Goal: Navigation & Orientation: Find specific page/section

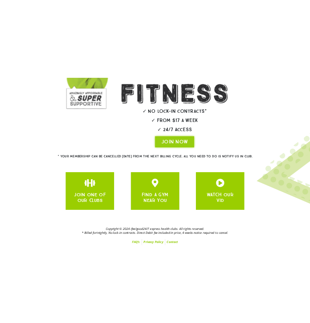
scroll to position [159, 0]
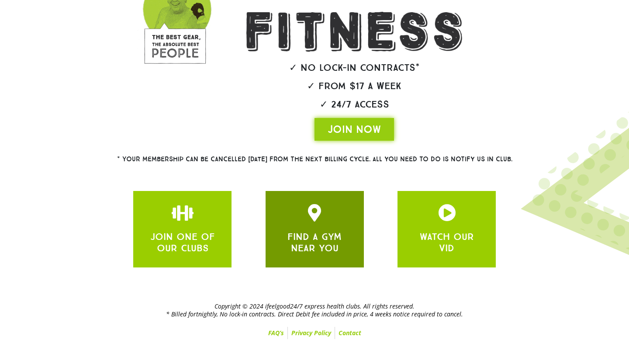
click at [317, 244] on link "FIND A GYM NEAR YOU" at bounding box center [314, 242] width 54 height 23
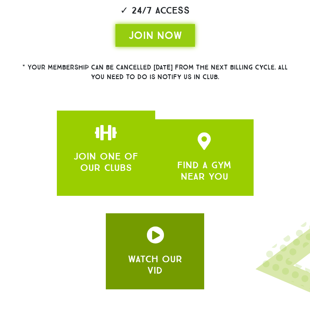
scroll to position [307, 0]
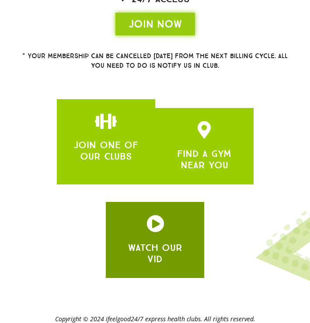
click at [176, 257] on h3 "WATCH OUR VID" at bounding box center [155, 253] width 72 height 23
click at [154, 231] on div at bounding box center [155, 225] width 72 height 21
click at [161, 222] on icon "JOIN ONE OF OUR CLUBS" at bounding box center [154, 223] width 17 height 17
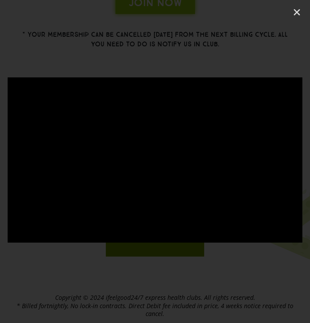
scroll to position [342, 0]
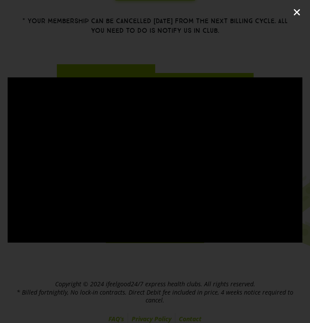
click at [292, 10] on icon "Close (Esc)" at bounding box center [296, 12] width 9 height 9
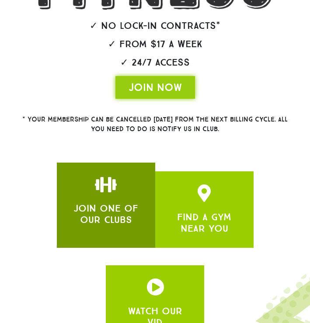
scroll to position [253, 0]
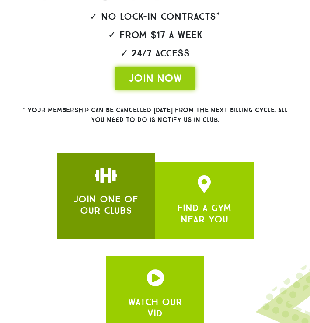
click at [119, 203] on link "JOIN ONE OF OUR CLUBS" at bounding box center [105, 204] width 65 height 23
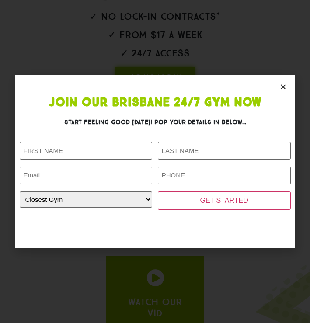
click at [285, 86] on icon "Close" at bounding box center [282, 86] width 7 height 7
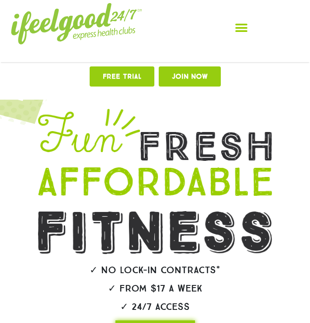
click at [241, 30] on icon "Menu Toggle" at bounding box center [241, 27] width 13 height 13
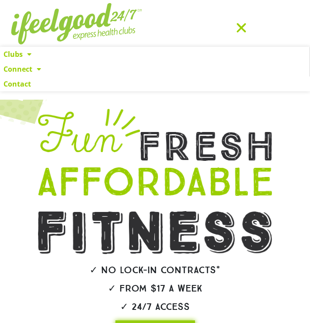
click at [241, 30] on icon "Menu Toggle" at bounding box center [241, 27] width 13 height 13
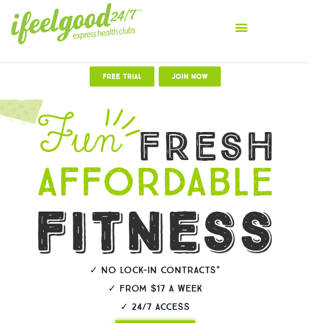
click at [241, 30] on icon "Menu Toggle" at bounding box center [241, 27] width 13 height 13
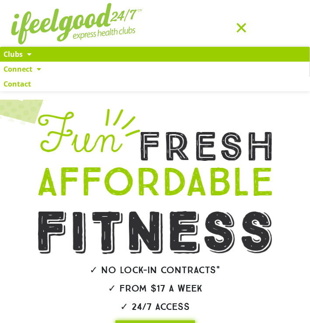
click at [19, 55] on link "Clubs" at bounding box center [154, 54] width 309 height 15
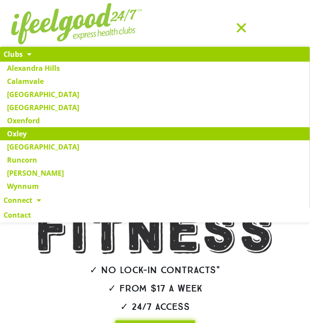
click at [44, 133] on link "Oxley" at bounding box center [154, 133] width 309 height 13
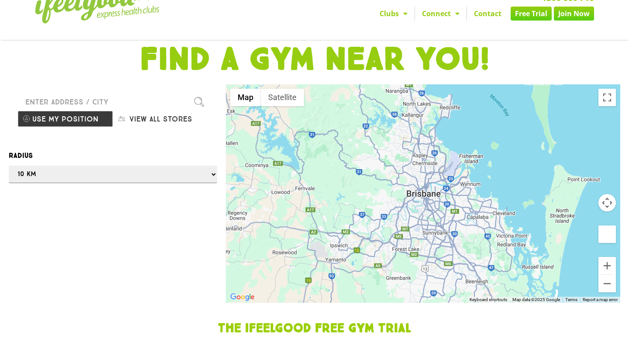
scroll to position [6, 0]
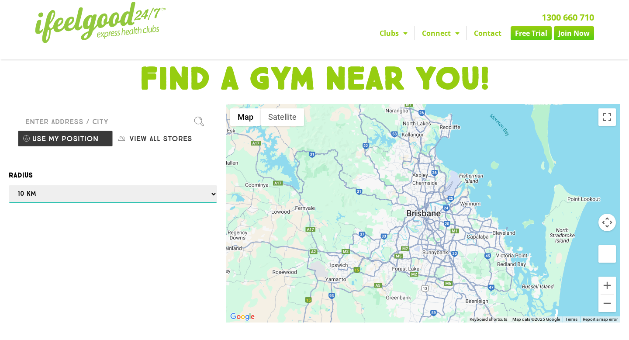
click at [103, 201] on select "Any 1 km 5 km 10 km 50 km 100 km 500 km" at bounding box center [113, 193] width 208 height 17
click at [9, 185] on select "Any 1 km 5 km 10 km 50 km 100 km 500 km" at bounding box center [113, 193] width 208 height 17
click at [85, 197] on div at bounding box center [314, 170] width 629 height 340
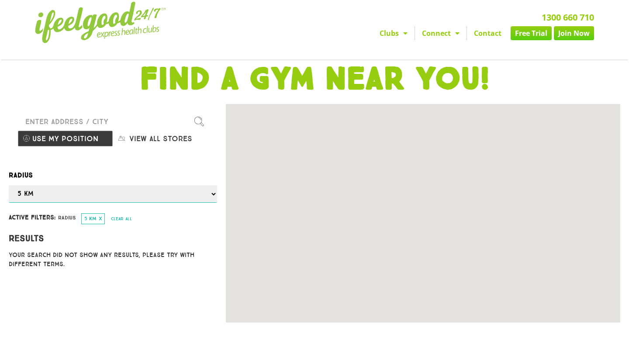
click at [66, 198] on select "Any 1 km 5 km 10 km 50 km 100 km 500 km" at bounding box center [113, 193] width 208 height 17
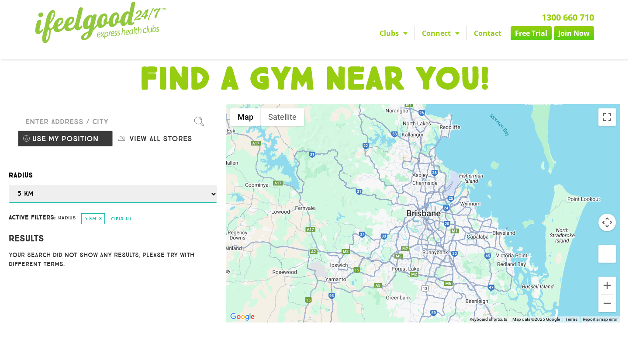
select select "10"
click at [9, 185] on select "Any 1 km 5 km 10 km 50 km 100 km 500 km" at bounding box center [113, 193] width 208 height 17
click at [99, 121] on div at bounding box center [314, 170] width 629 height 340
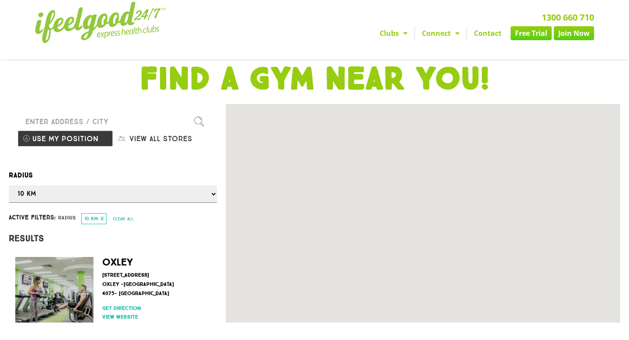
click at [99, 121] on input "Please enter a valid address" at bounding box center [112, 121] width 191 height 17
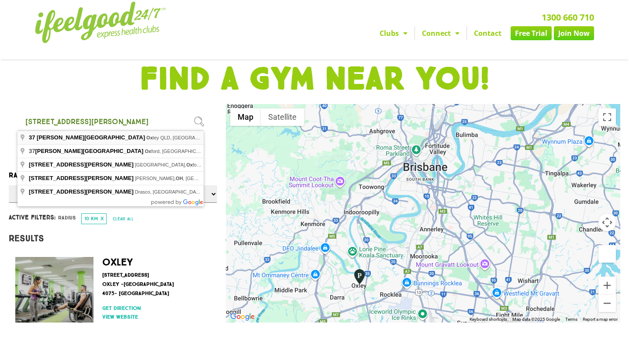
type input "37 Lawson Street, Oxley QLD, Australia"
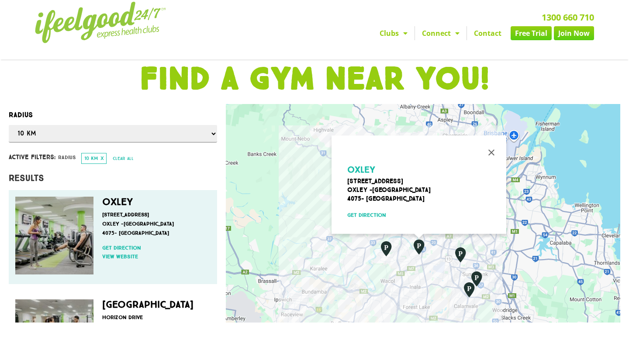
scroll to position [61, 0]
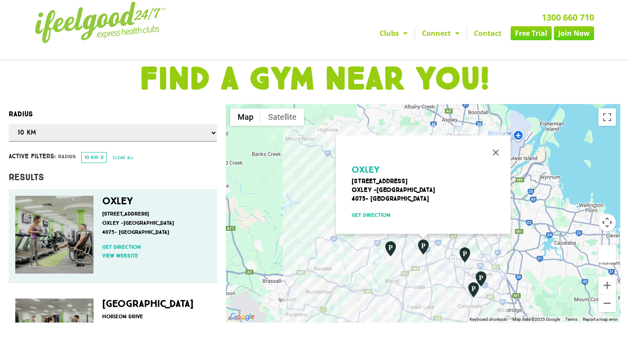
click at [121, 212] on p "Cook Street 99 Oxley -Brisbane City 4075- Australia" at bounding box center [154, 223] width 104 height 28
click at [114, 201] on link "Oxley" at bounding box center [117, 201] width 31 height 12
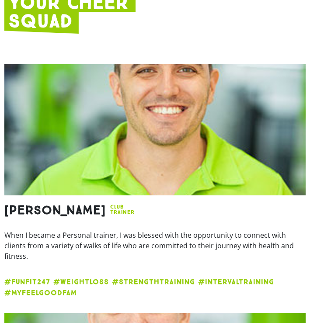
scroll to position [1431, 0]
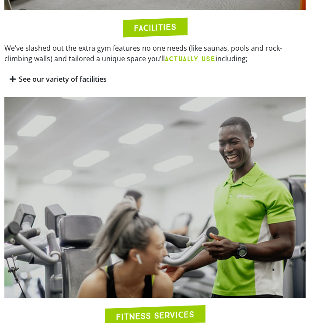
scroll to position [722, 0]
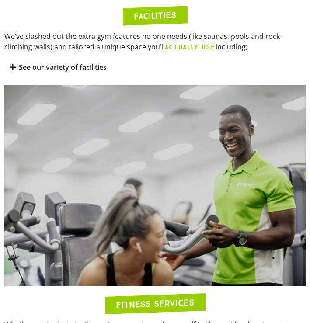
click at [69, 68] on link "See our variety of facilities" at bounding box center [63, 67] width 88 height 10
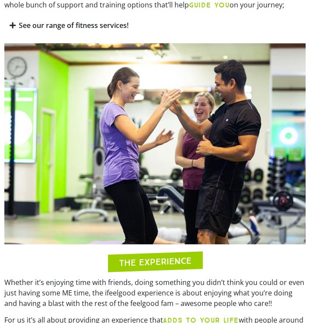
scroll to position [1263, 0]
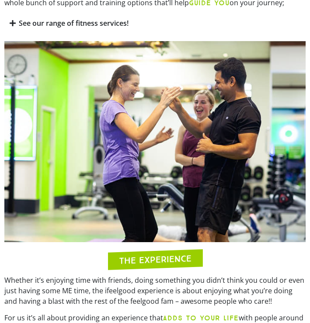
click at [80, 18] on link "See our range of fitness services!" at bounding box center [74, 23] width 110 height 10
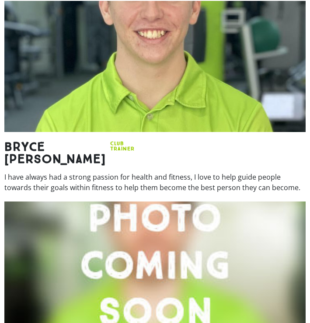
scroll to position [2538, 0]
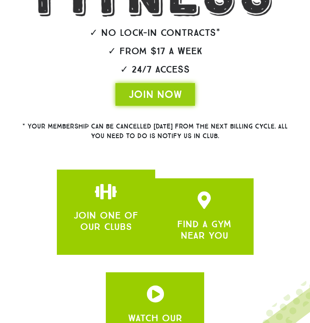
scroll to position [253, 0]
